Goal: Task Accomplishment & Management: Complete application form

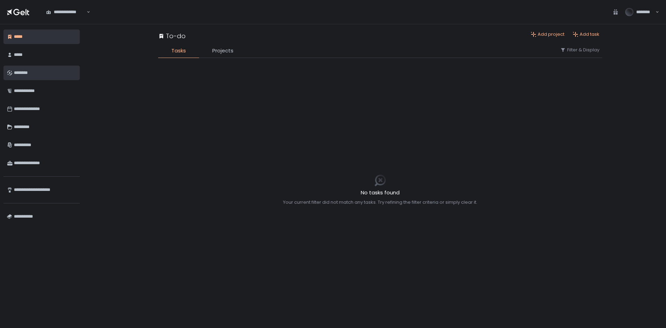
click at [57, 70] on div "********" at bounding box center [45, 73] width 62 height 12
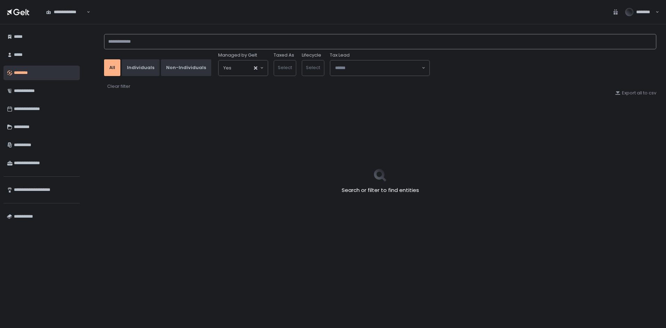
click at [245, 37] on input at bounding box center [380, 41] width 552 height 15
type input "*******"
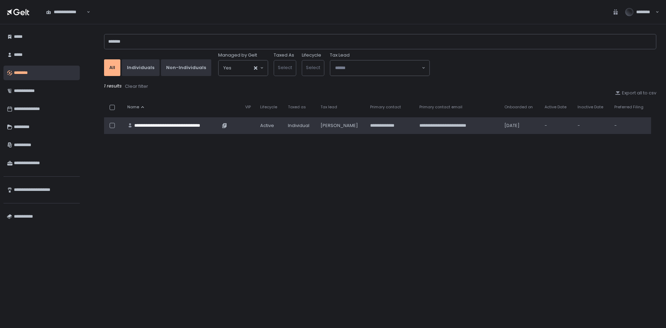
click at [161, 124] on div "**********" at bounding box center [177, 125] width 86 height 6
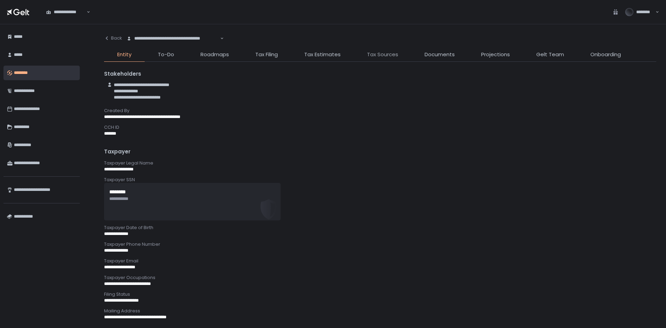
click at [383, 54] on span "Tax Sources" at bounding box center [382, 55] width 31 height 8
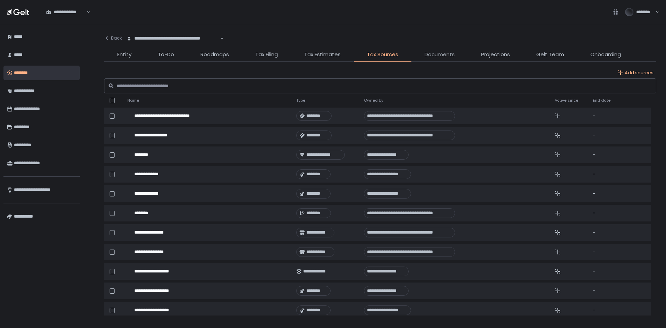
click at [428, 53] on span "Documents" at bounding box center [440, 55] width 30 height 8
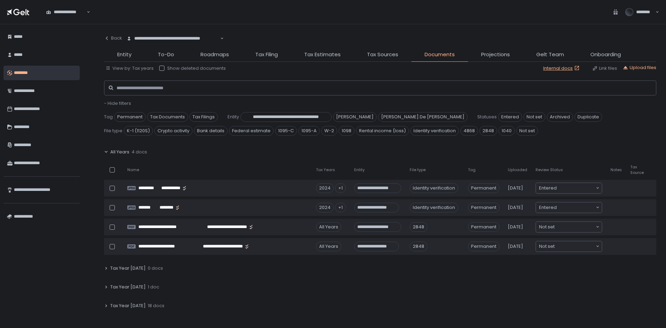
click at [104, 152] on icon at bounding box center [106, 152] width 4 height 4
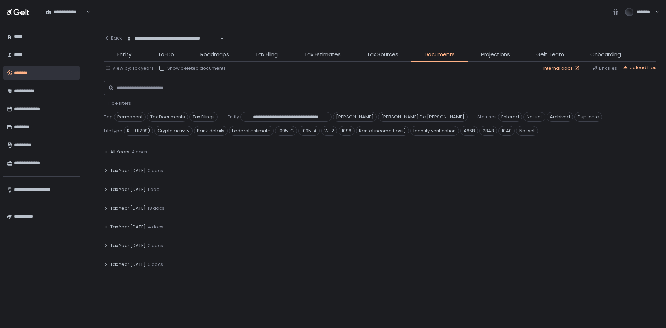
click at [107, 208] on icon at bounding box center [106, 208] width 4 height 4
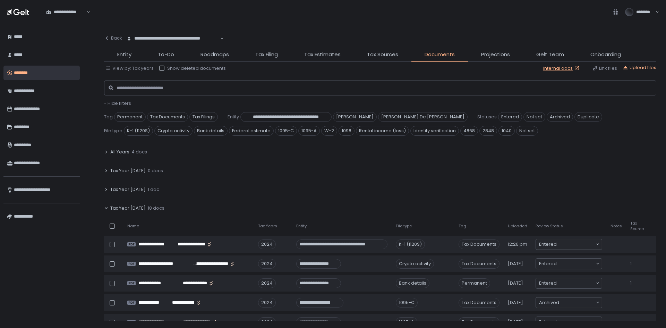
click at [575, 232] on th "Review Status" at bounding box center [569, 226] width 75 height 14
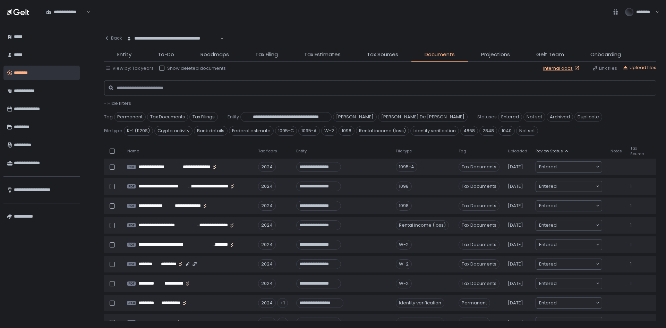
scroll to position [139, 0]
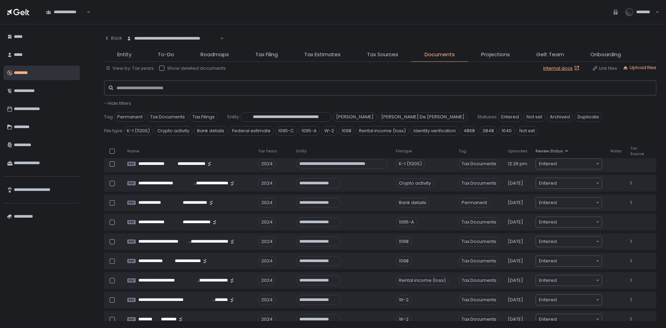
click at [132, 59] on li "Entity" at bounding box center [124, 56] width 41 height 11
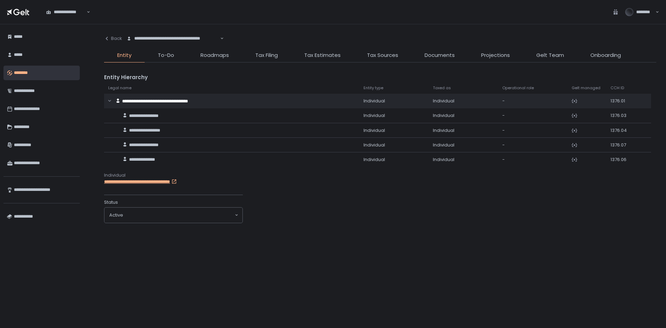
click at [131, 55] on li "Entity" at bounding box center [124, 56] width 41 height 11
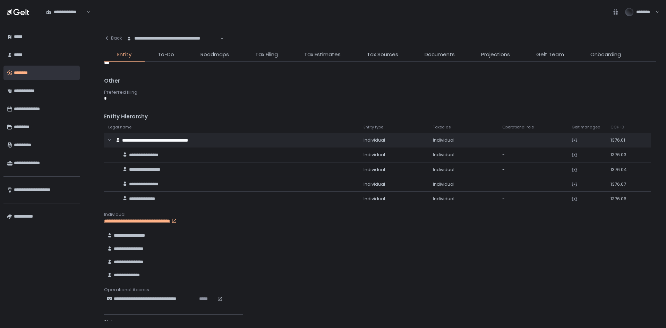
scroll to position [451, 0]
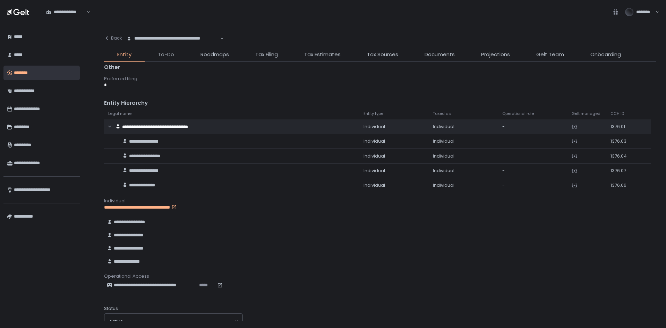
click at [162, 52] on span "To-Do" at bounding box center [166, 55] width 16 height 8
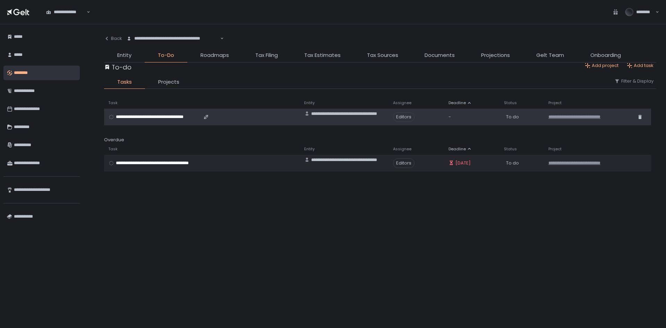
click at [135, 114] on span "**********" at bounding box center [158, 117] width 85 height 6
click at [160, 115] on span "**********" at bounding box center [158, 117] width 85 height 6
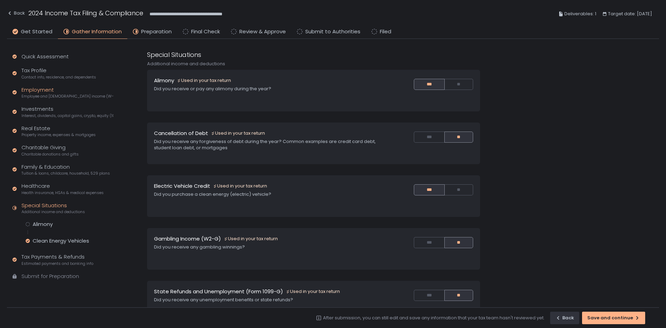
click at [41, 87] on div "Employment Employee and [DEMOGRAPHIC_DATA] income (W-2s)" at bounding box center [68, 92] width 92 height 13
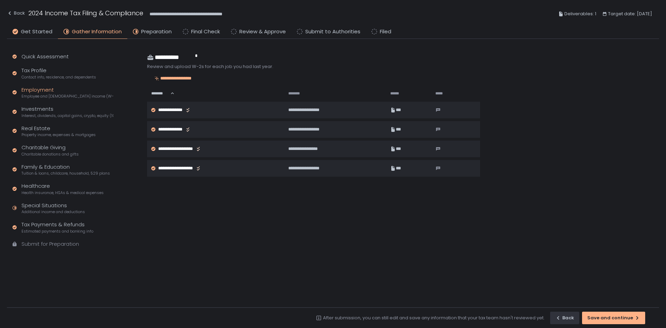
click at [43, 102] on div "Quick Assessment Tax Profile Contact info, residence, and dependents Employment…" at bounding box center [61, 153] width 109 height 229
click at [41, 109] on div "Investments Interest, dividends, capital gains, crypto, equity (1099s, K-1s)" at bounding box center [68, 111] width 92 height 13
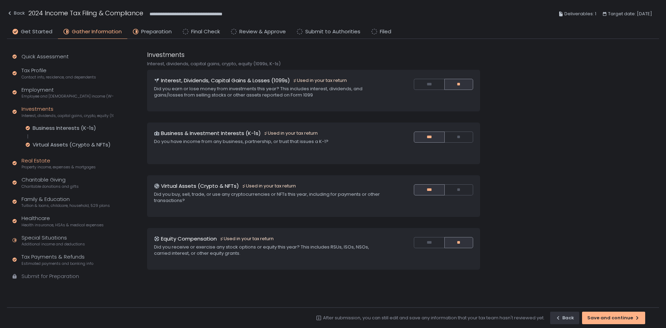
click at [45, 160] on div "Real Estate Property income, expenses & mortgages" at bounding box center [59, 163] width 74 height 13
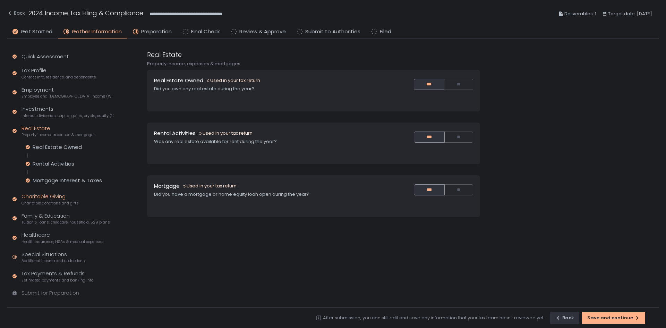
click at [44, 196] on div "Charitable Giving Charitable donations and gifts" at bounding box center [50, 199] width 57 height 13
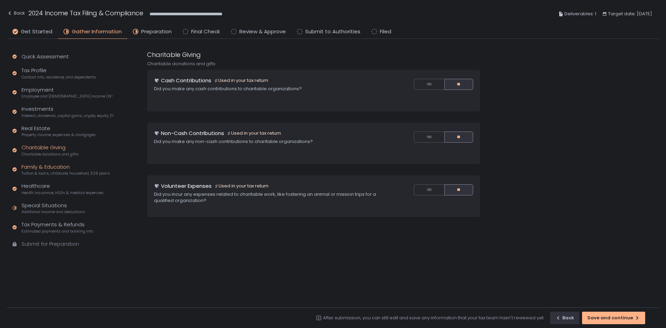
click at [46, 171] on span "Tuition & loans, childcare, household, 529 plans" at bounding box center [66, 173] width 88 height 5
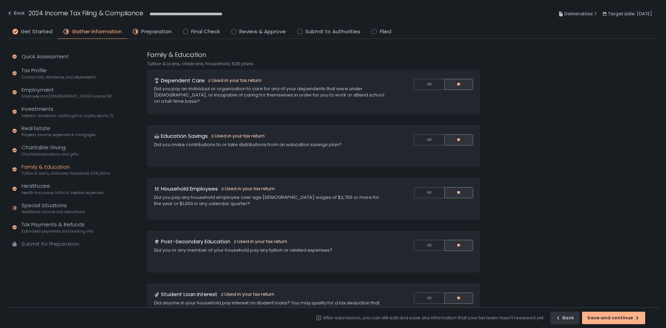
click at [46, 167] on div "Family & Education Tuition & loans, childcare, household, 529 plans" at bounding box center [66, 169] width 88 height 13
click at [41, 183] on div "Healthcare Health insurance, HSAs & medical expenses" at bounding box center [63, 188] width 82 height 13
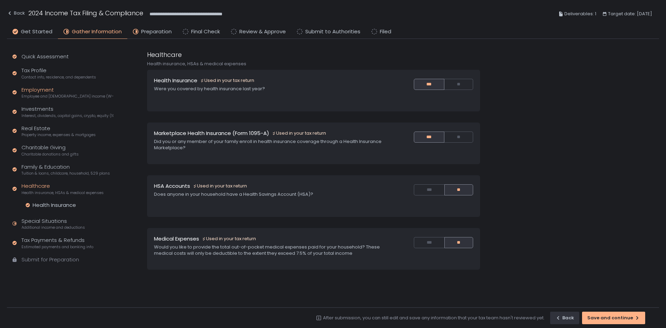
click at [36, 95] on span "Employee and [DEMOGRAPHIC_DATA] income (W-2s)" at bounding box center [68, 96] width 92 height 5
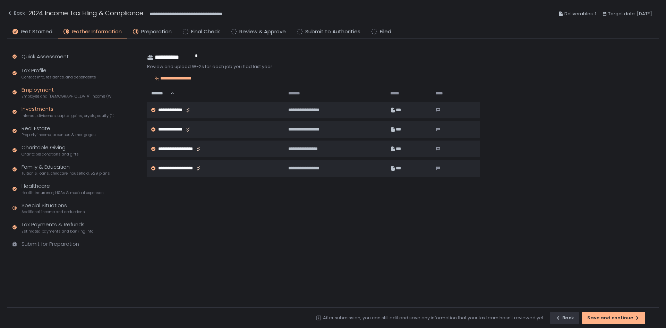
click at [39, 112] on div "Investments Interest, dividends, capital gains, crypto, equity (1099s, K-1s)" at bounding box center [68, 111] width 92 height 13
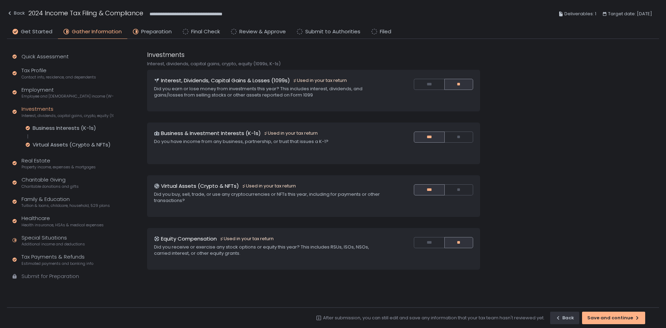
click at [35, 156] on div "Quick Assessment Tax Profile Contact info, residence, and dependents Employment…" at bounding box center [61, 170] width 109 height 262
click at [36, 160] on div "Real Estate Property income, expenses & mortgages" at bounding box center [59, 163] width 74 height 13
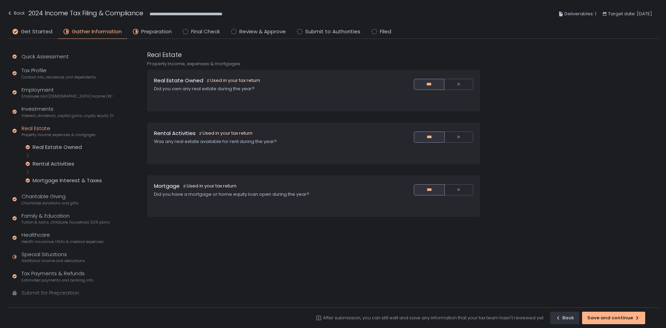
click at [40, 188] on div "Quick Assessment Tax Profile Contact info, residence, and dependents Employment…" at bounding box center [61, 178] width 109 height 278
click at [43, 201] on span "Charitable donations and gifts" at bounding box center [50, 203] width 57 height 5
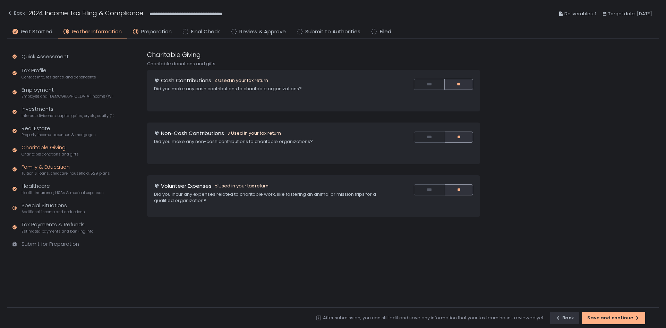
click at [48, 165] on div "Family & Education Tuition & loans, childcare, household, 529 plans" at bounding box center [66, 169] width 88 height 13
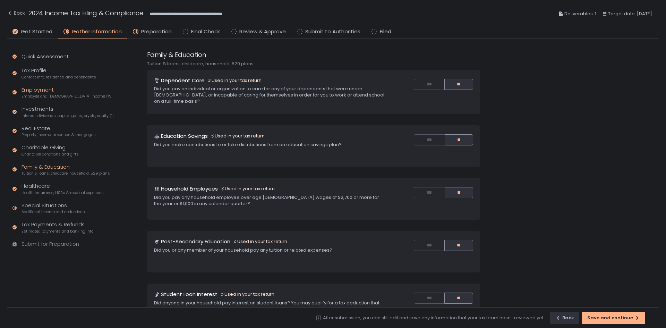
click at [38, 91] on div "Employment Employee and [DEMOGRAPHIC_DATA] income (W-2s)" at bounding box center [68, 92] width 92 height 13
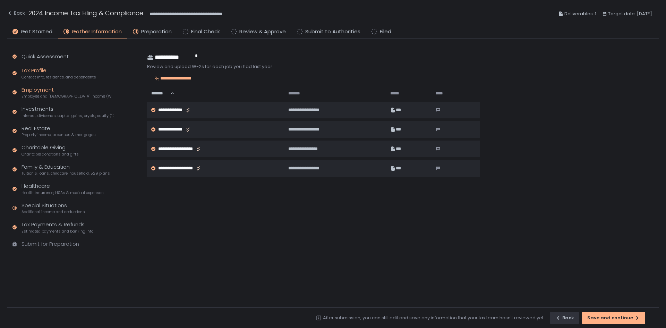
click at [39, 71] on div "Tax Profile Contact info, residence, and dependents" at bounding box center [59, 73] width 75 height 13
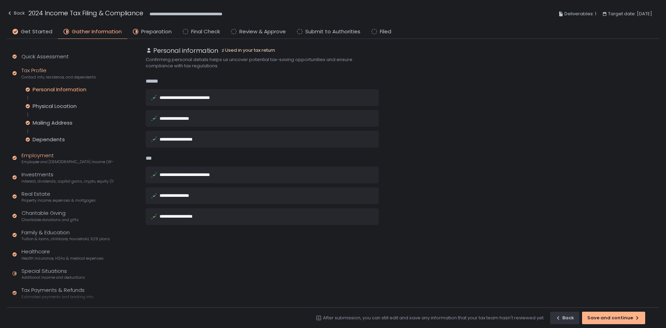
click at [51, 154] on div "Employment Employee and [DEMOGRAPHIC_DATA] income (W-2s)" at bounding box center [68, 158] width 92 height 13
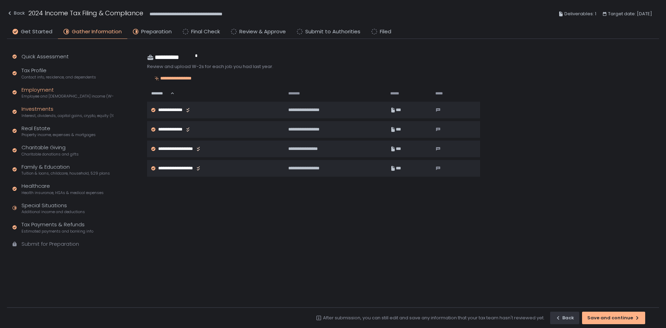
click at [41, 112] on div "Investments Interest, dividends, capital gains, crypto, equity (1099s, K-1s)" at bounding box center [68, 111] width 92 height 13
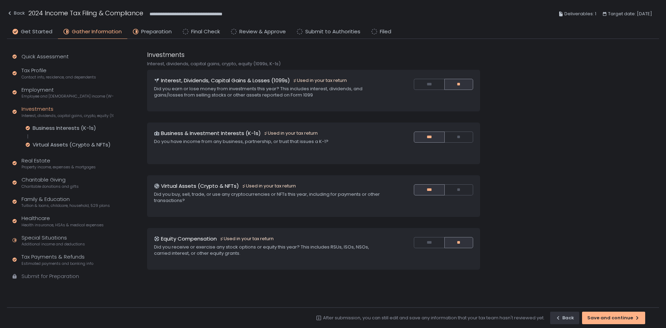
click at [28, 155] on div "Quick Assessment Tax Profile Contact info, residence, and dependents Employment…" at bounding box center [61, 170] width 109 height 262
click at [30, 162] on div "Real Estate Property income, expenses & mortgages" at bounding box center [59, 163] width 74 height 13
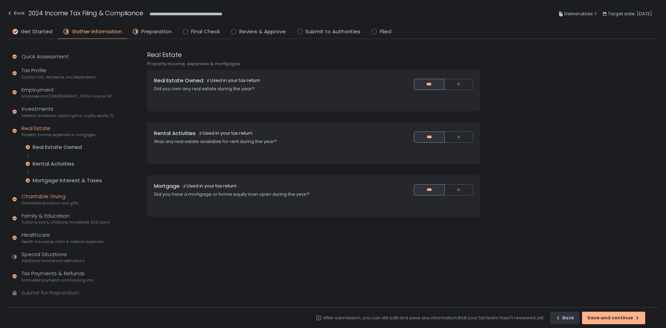
click at [44, 198] on div "Charitable Giving Charitable donations and gifts" at bounding box center [50, 199] width 57 height 13
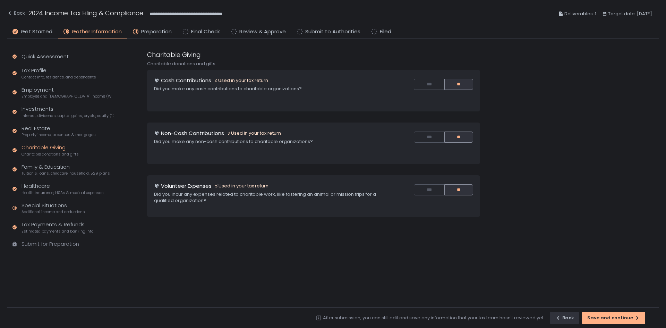
click at [52, 150] on div "Charitable Giving Charitable donations and gifts" at bounding box center [50, 150] width 57 height 13
click at [52, 146] on div "Charitable Giving Charitable donations and gifts" at bounding box center [50, 150] width 57 height 13
click at [45, 169] on div "Family & Education Tuition & loans, childcare, household, 529 plans" at bounding box center [66, 169] width 88 height 13
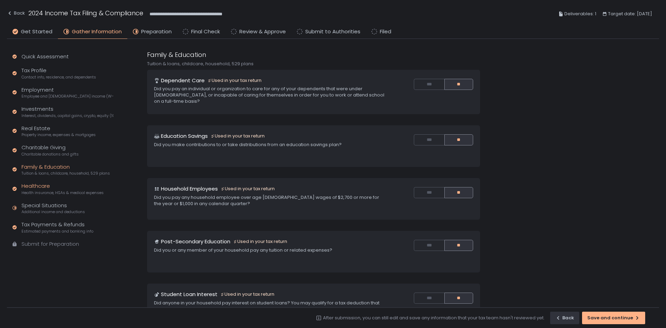
click at [37, 188] on div "Healthcare Health insurance, HSAs & medical expenses" at bounding box center [63, 188] width 82 height 13
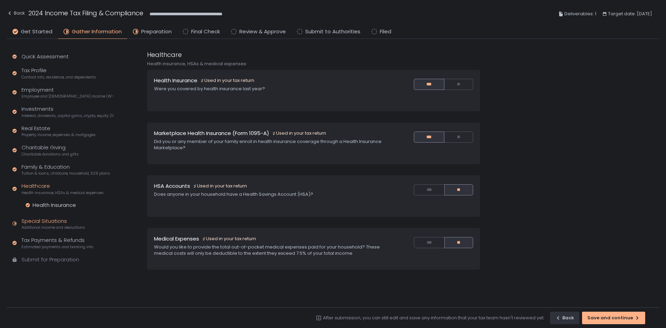
click at [43, 221] on div "Special Situations Additional income and deductions" at bounding box center [53, 223] width 63 height 13
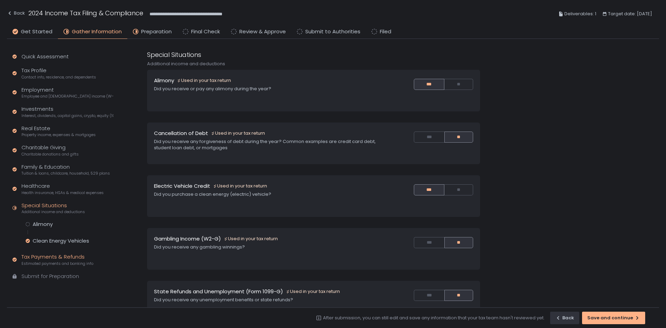
click at [63, 256] on div "Tax Payments & Refunds Estimated payments and banking info" at bounding box center [58, 259] width 72 height 13
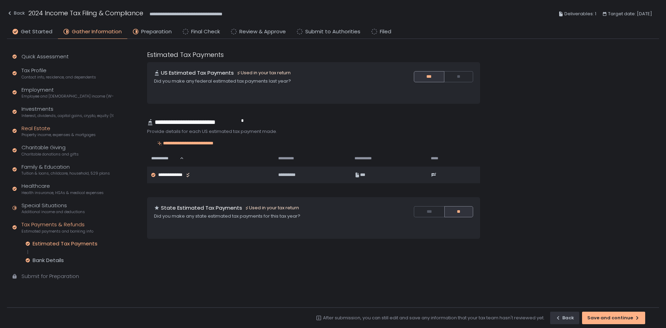
click at [40, 127] on div "Real Estate Property income, expenses & mortgages" at bounding box center [59, 131] width 74 height 13
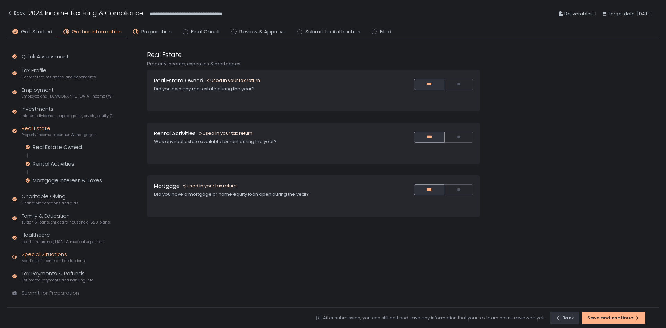
click at [59, 255] on div "Special Situations Additional income and deductions" at bounding box center [53, 256] width 63 height 13
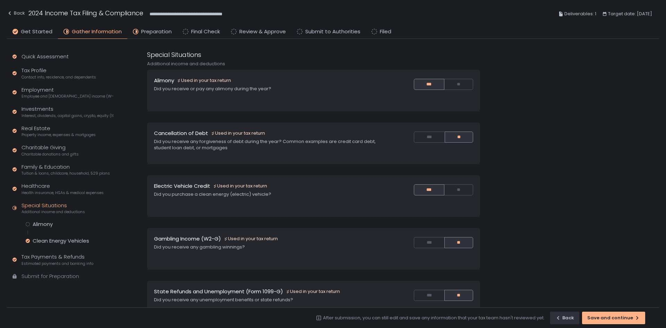
drag, startPoint x: 211, startPoint y: 199, endPoint x: 107, endPoint y: 218, distance: 105.0
click at [209, 199] on div "Electric Vehicle Credit Used in your tax return Did you purchase a clean energy…" at bounding box center [313, 196] width 333 height 42
click at [89, 238] on div "Clean Energy Vehicles" at bounding box center [61, 240] width 57 height 7
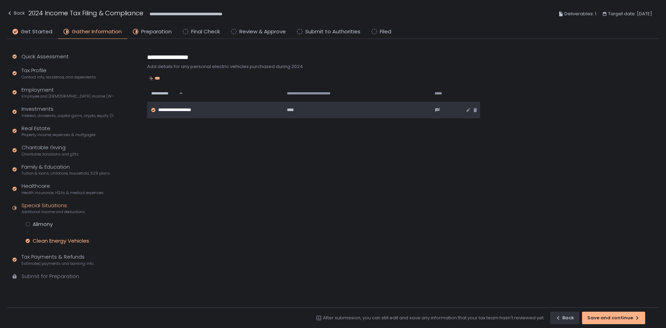
click at [186, 107] on span "**********" at bounding box center [182, 110] width 49 height 6
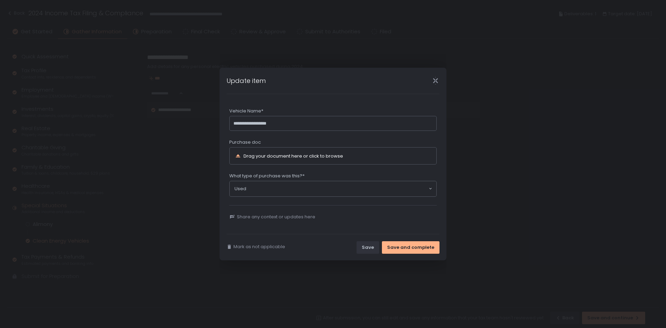
click at [433, 79] on icon "Close" at bounding box center [435, 80] width 5 height 9
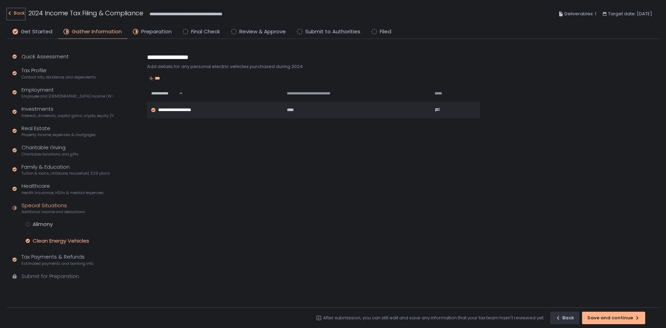
click at [18, 14] on div "Back" at bounding box center [16, 13] width 18 height 8
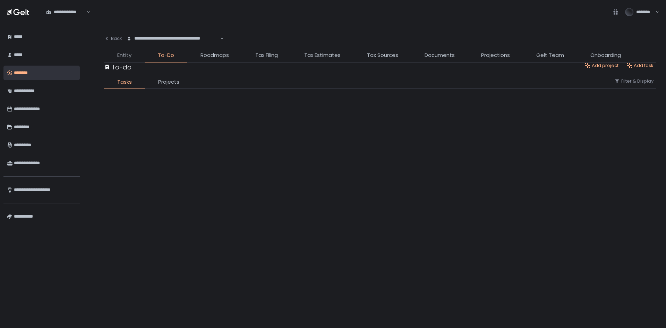
click at [126, 58] on span "Entity" at bounding box center [124, 55] width 14 height 8
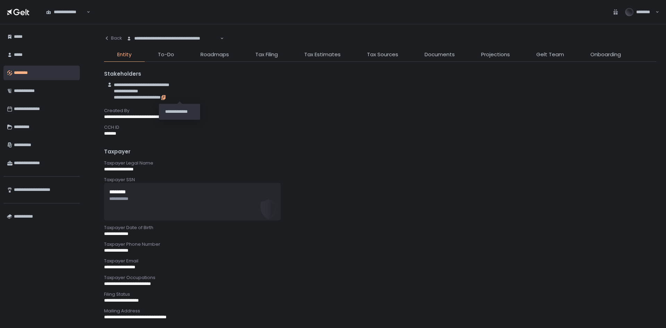
click at [165, 96] on icon "button" at bounding box center [163, 97] width 3 height 4
click at [436, 59] on li "Documents" at bounding box center [439, 56] width 57 height 11
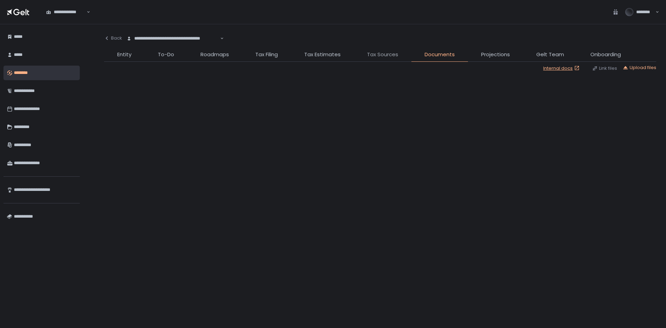
click at [396, 52] on span "Tax Sources" at bounding box center [382, 55] width 31 height 8
click at [511, 56] on li "Projections" at bounding box center [495, 56] width 55 height 11
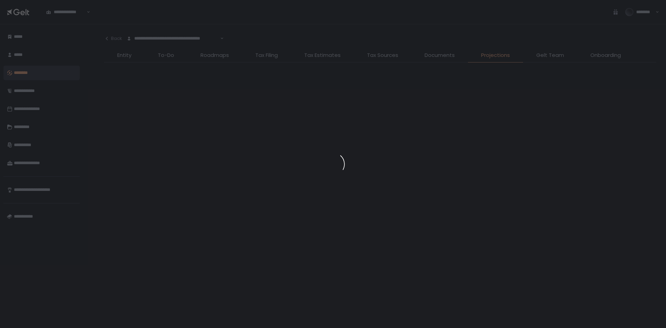
click at [384, 57] on div at bounding box center [333, 164] width 666 height 328
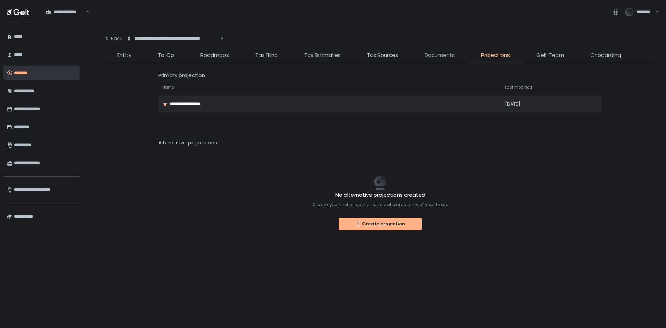
click at [425, 51] on span "Documents" at bounding box center [440, 55] width 30 height 8
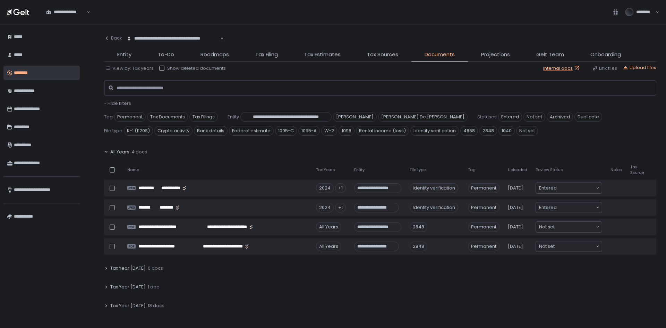
click at [107, 150] on div "All Years 4 docs" at bounding box center [380, 152] width 552 height 16
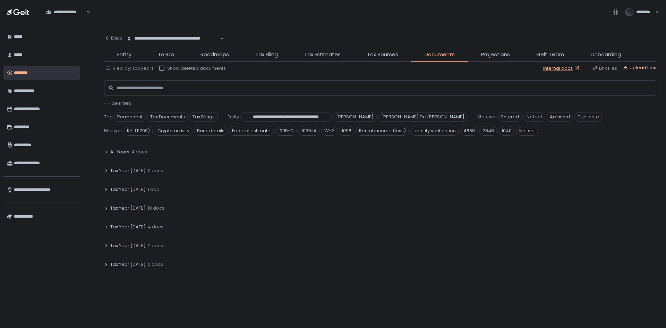
click at [105, 205] on div "Tax Year [DATE] 18 docs" at bounding box center [380, 208] width 552 height 16
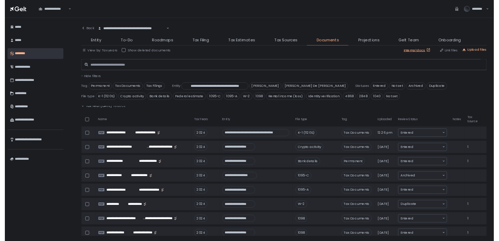
scroll to position [69, 0]
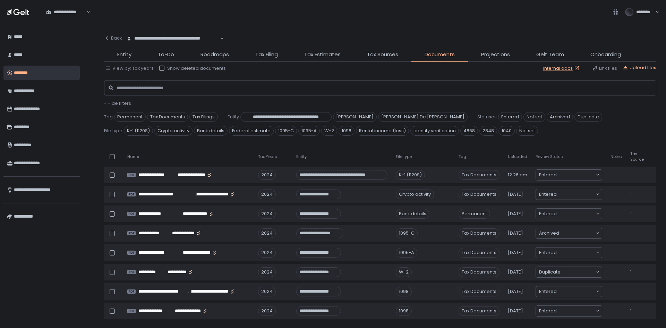
click at [422, 158] on div "File type" at bounding box center [423, 156] width 54 height 5
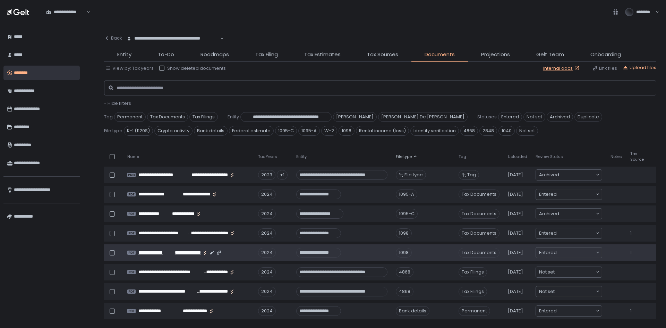
click at [189, 252] on span "**********" at bounding box center [186, 252] width 30 height 6
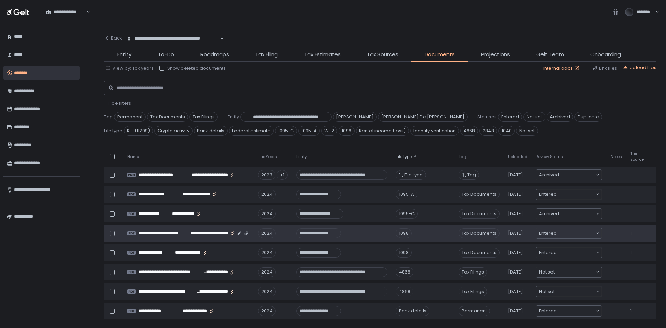
click at [171, 231] on span "**********" at bounding box center [163, 233] width 50 height 6
